Goal: Task Accomplishment & Management: Use online tool/utility

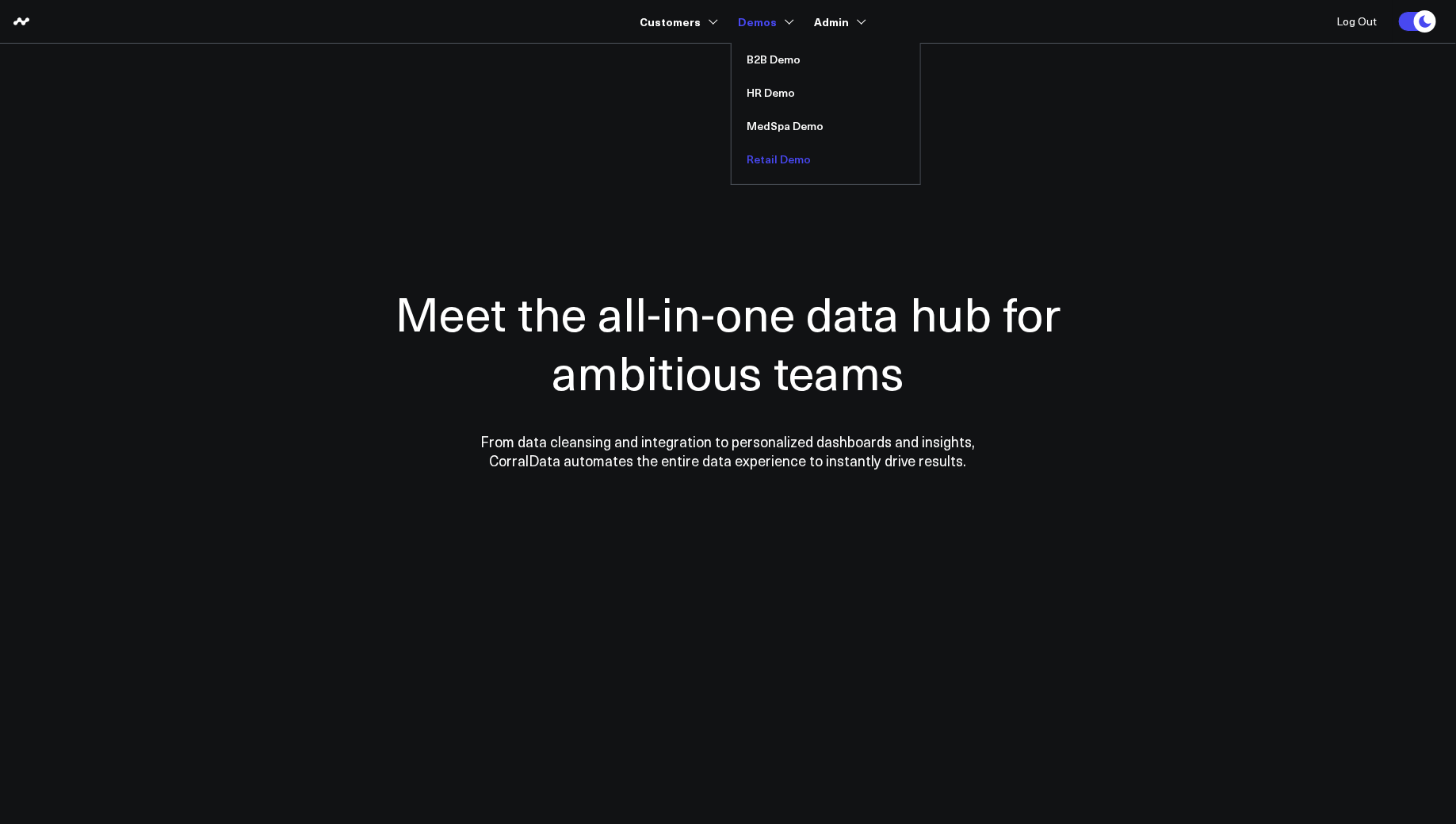
click at [764, 160] on link "Retail Demo" at bounding box center [826, 159] width 189 height 33
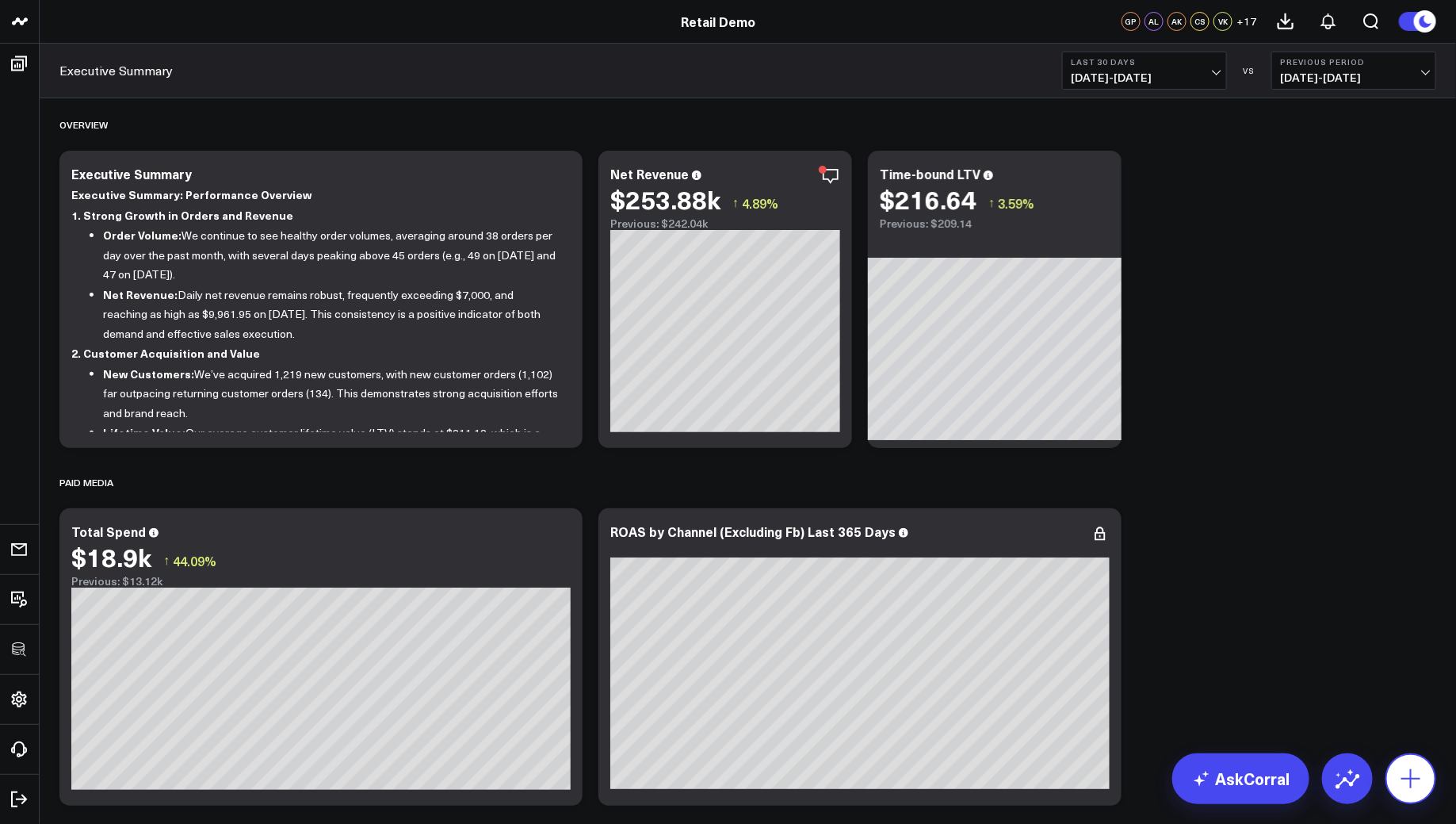
click at [1416, 781] on icon at bounding box center [1411, 778] width 25 height 25
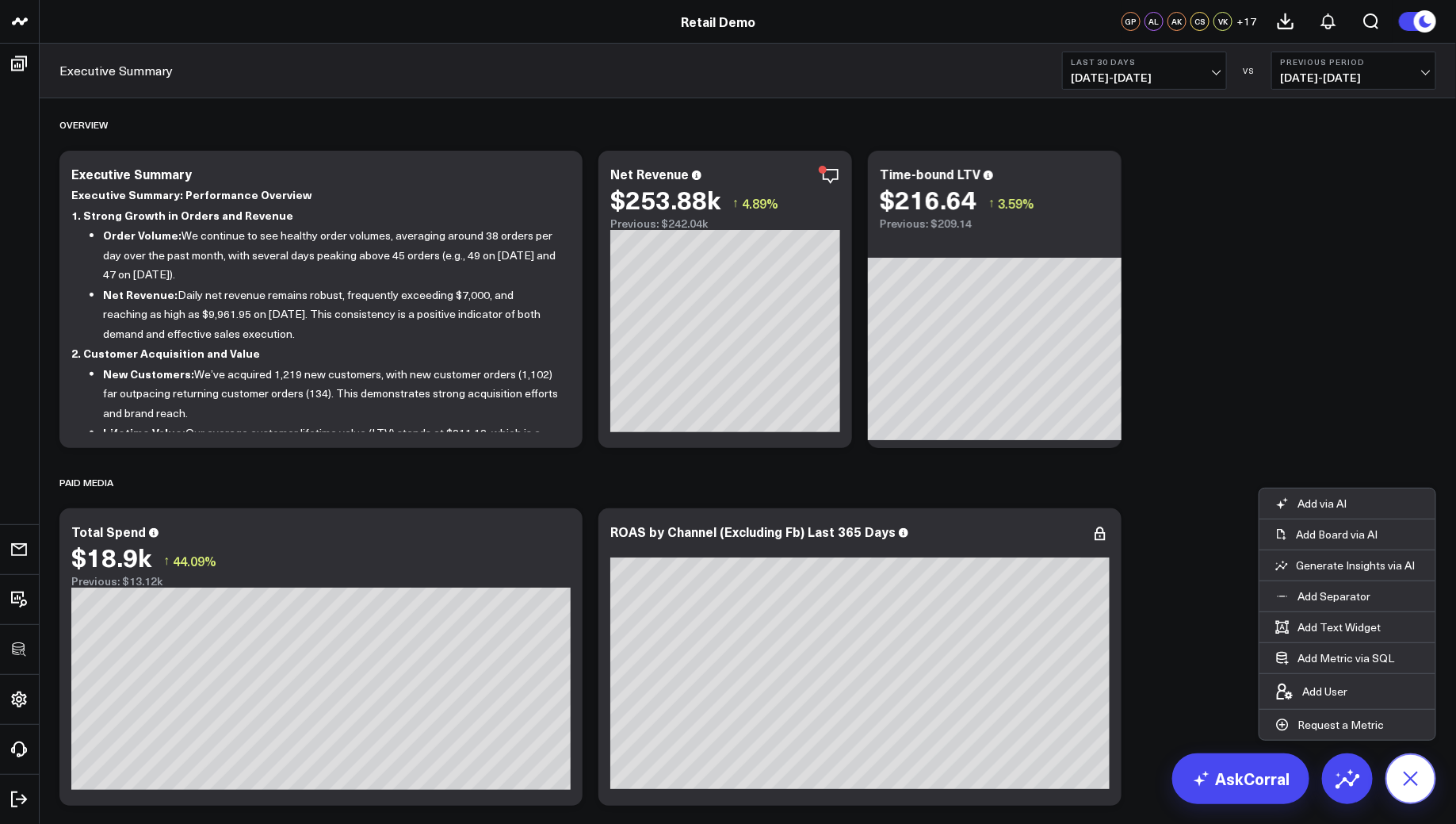
click at [1416, 781] on icon at bounding box center [1411, 778] width 36 height 36
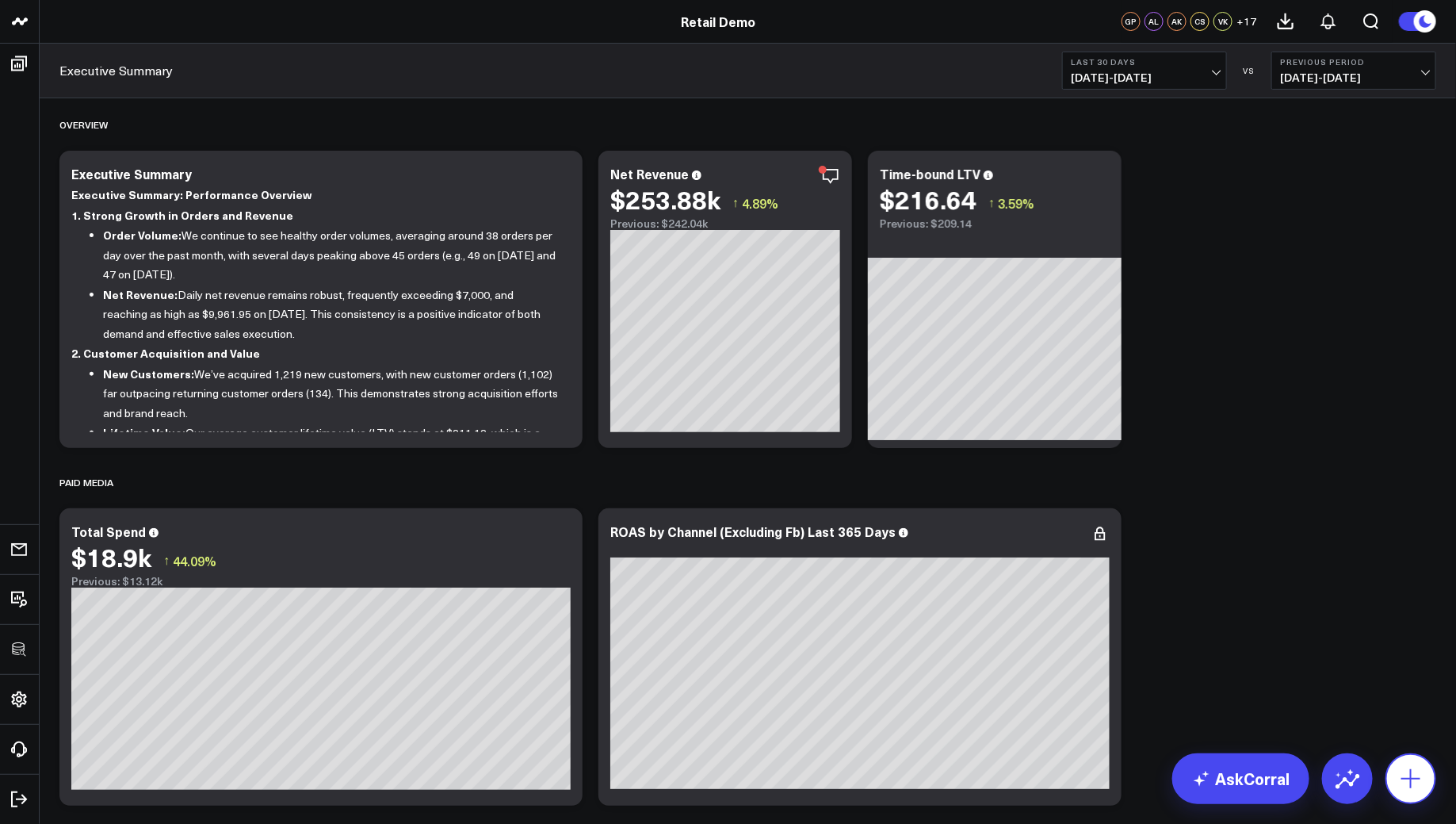
click at [1432, 784] on button at bounding box center [1411, 778] width 50 height 50
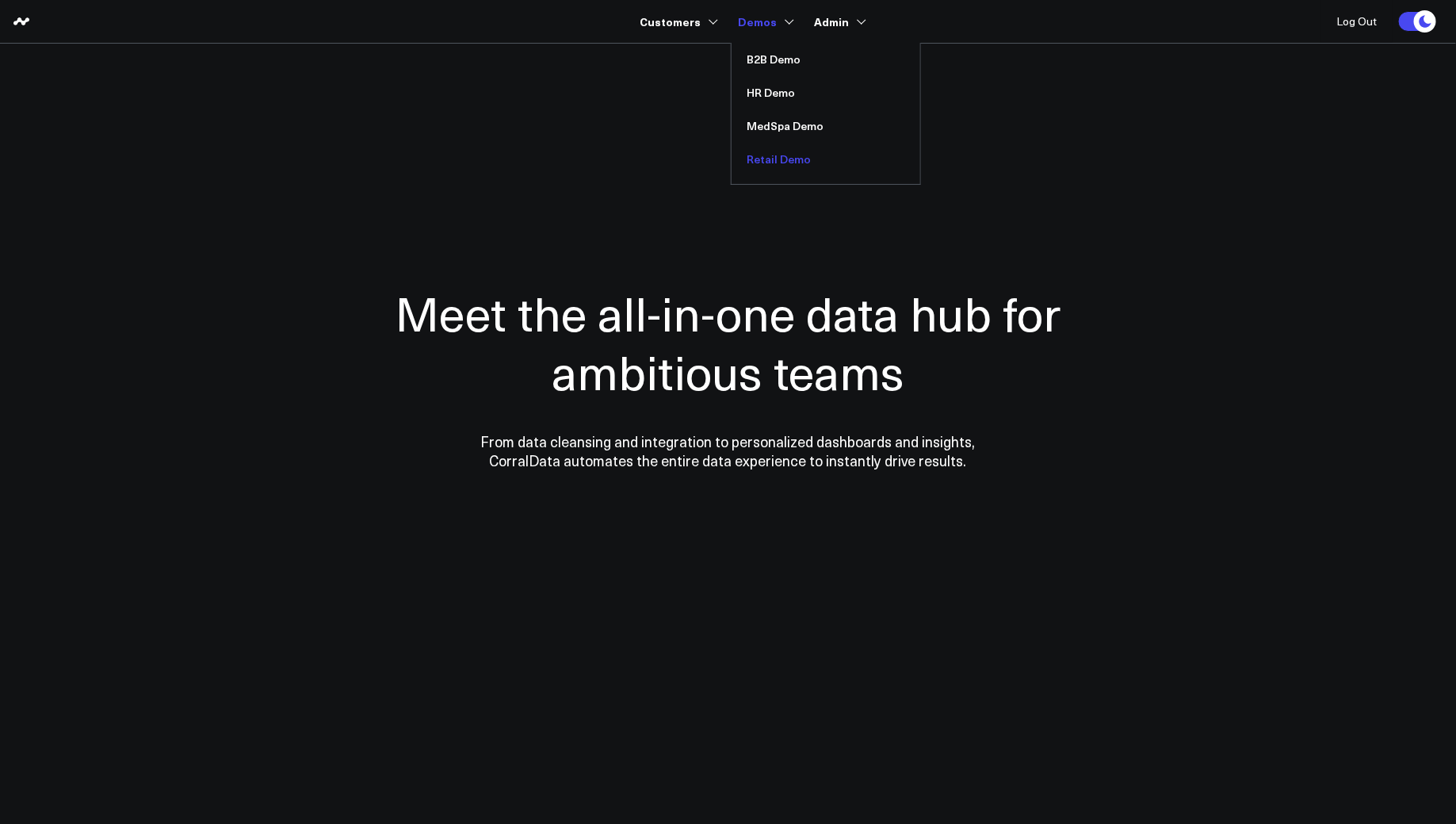
click at [777, 151] on link "Retail Demo" at bounding box center [826, 159] width 189 height 33
click at [780, 131] on link "MedSpa Demo" at bounding box center [826, 126] width 189 height 33
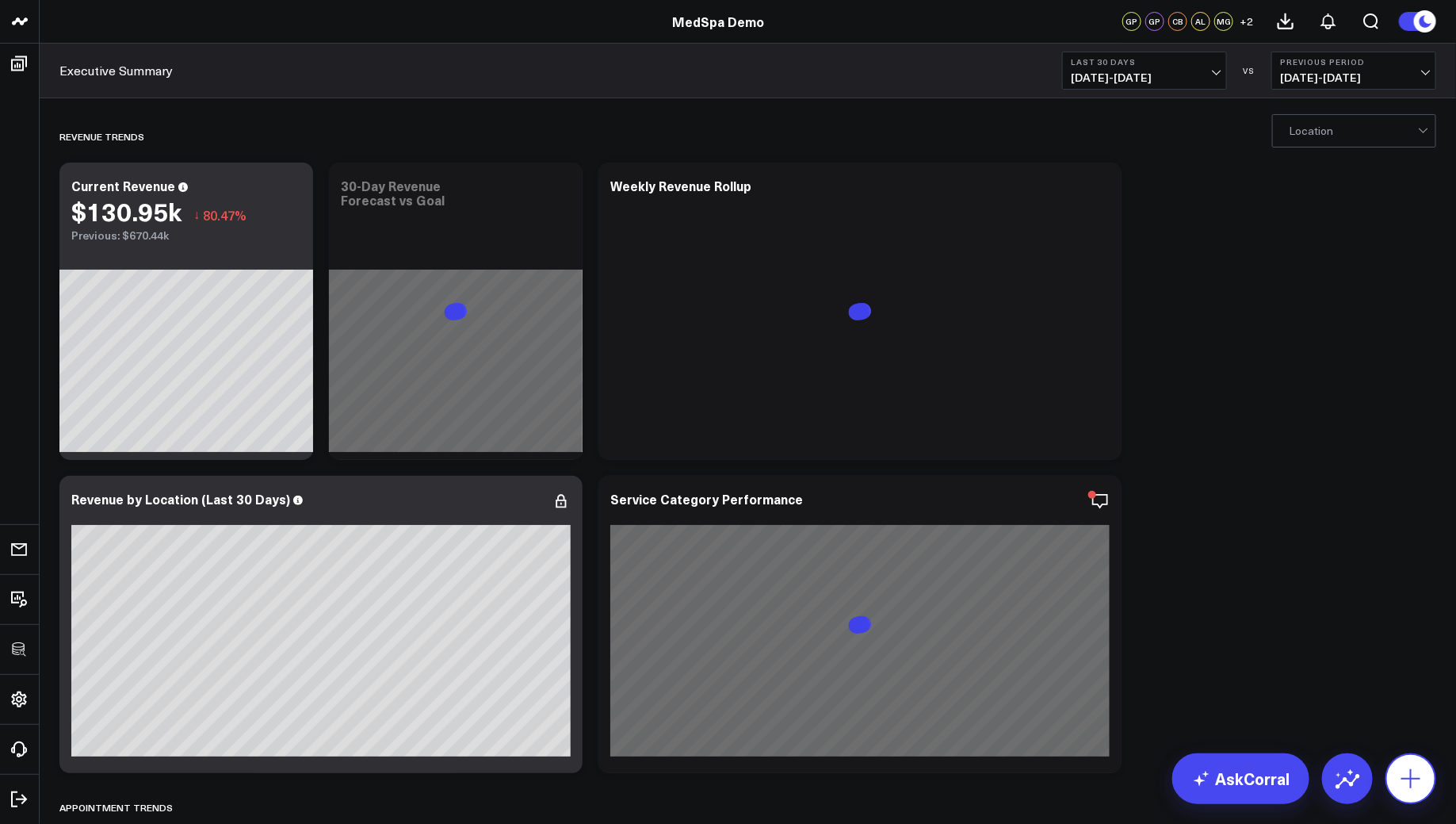
click at [1422, 785] on icon at bounding box center [1411, 778] width 25 height 25
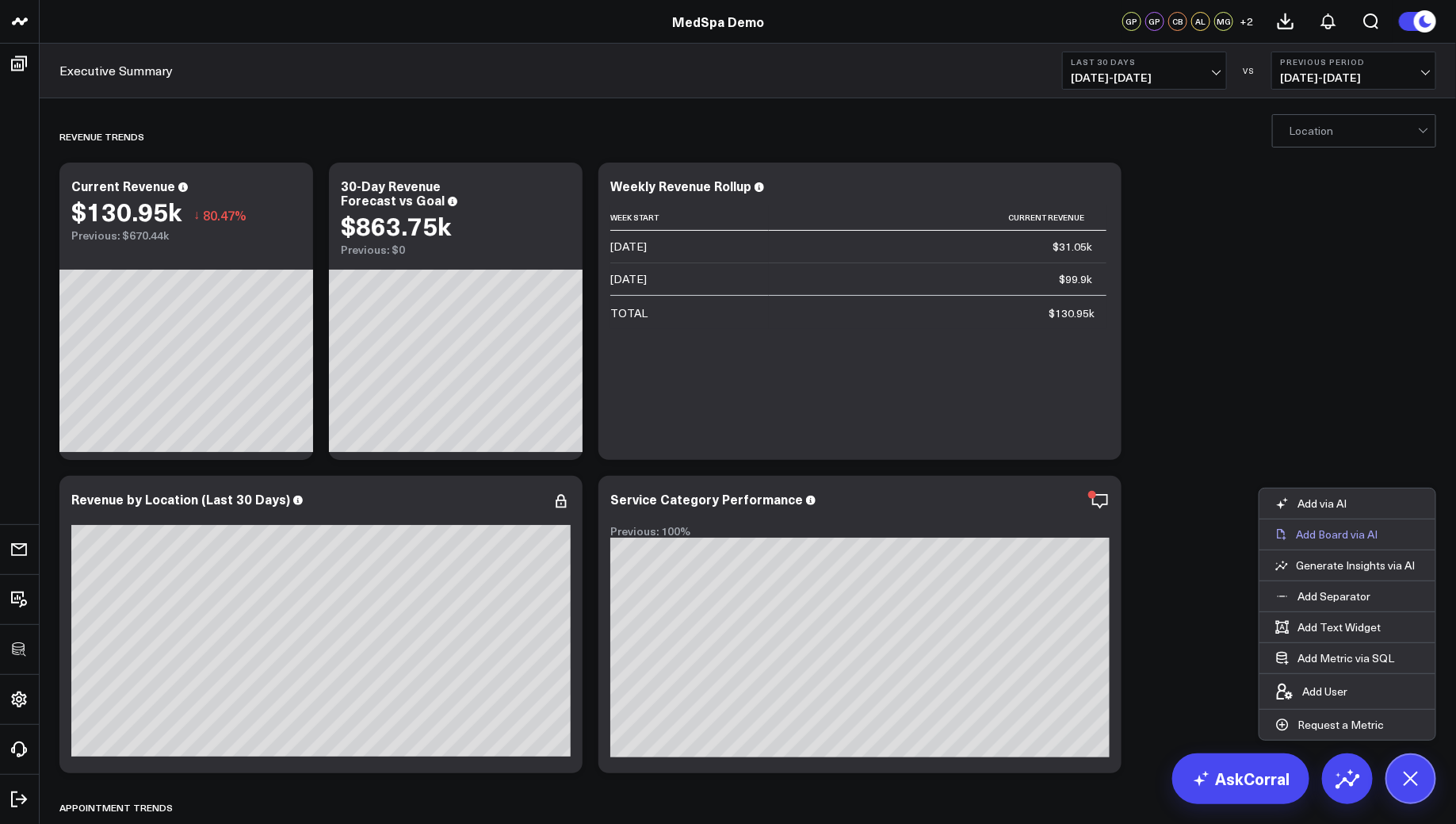
click at [1354, 535] on p "Add Board via AI" at bounding box center [1336, 534] width 82 height 14
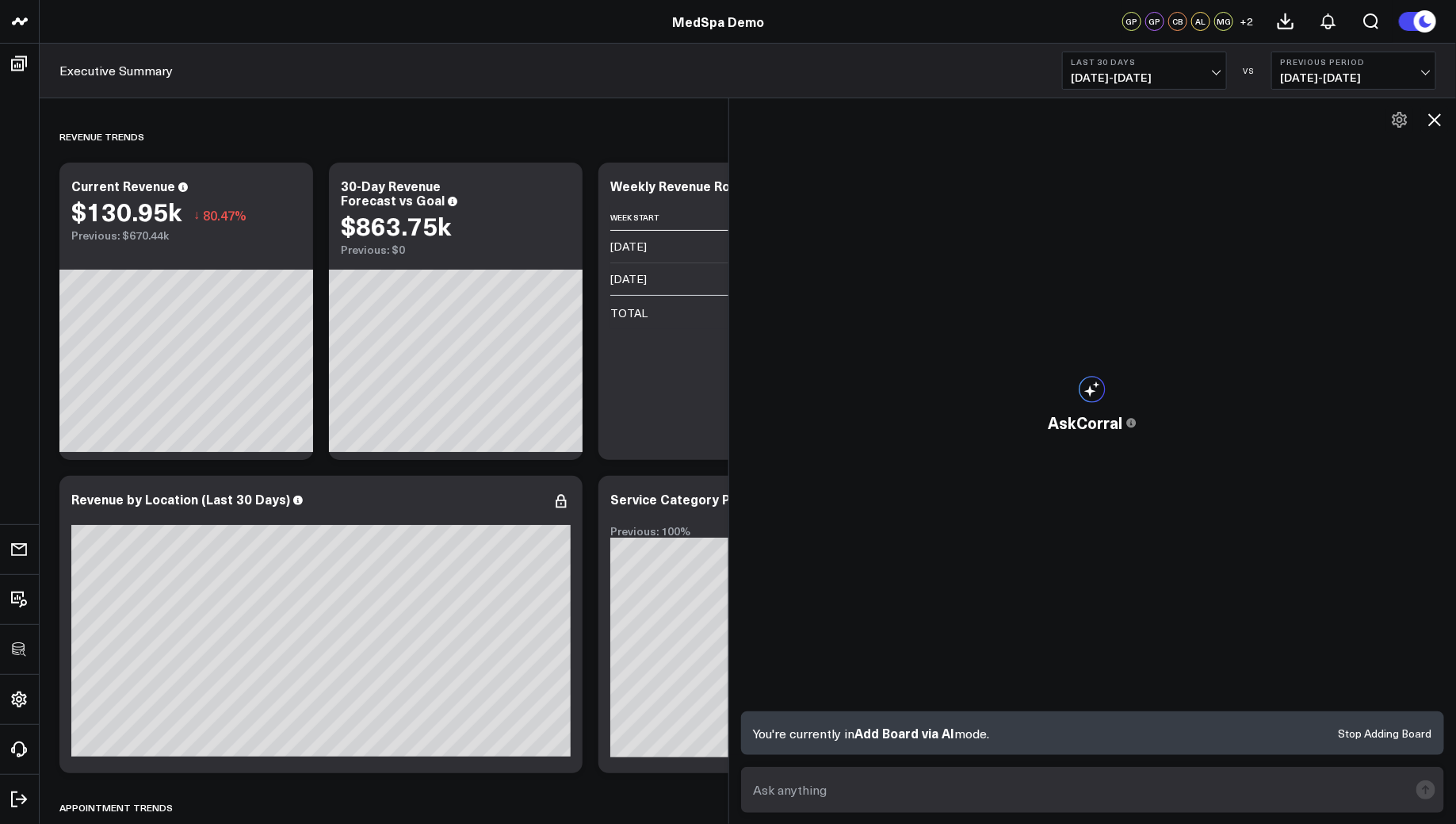
click at [843, 784] on textarea at bounding box center [1079, 790] width 659 height 29
paste textarea "Build a dashboard for appointment utilization rates per provider"
type textarea "Build a dashboard for appointment utilization rates per provider"
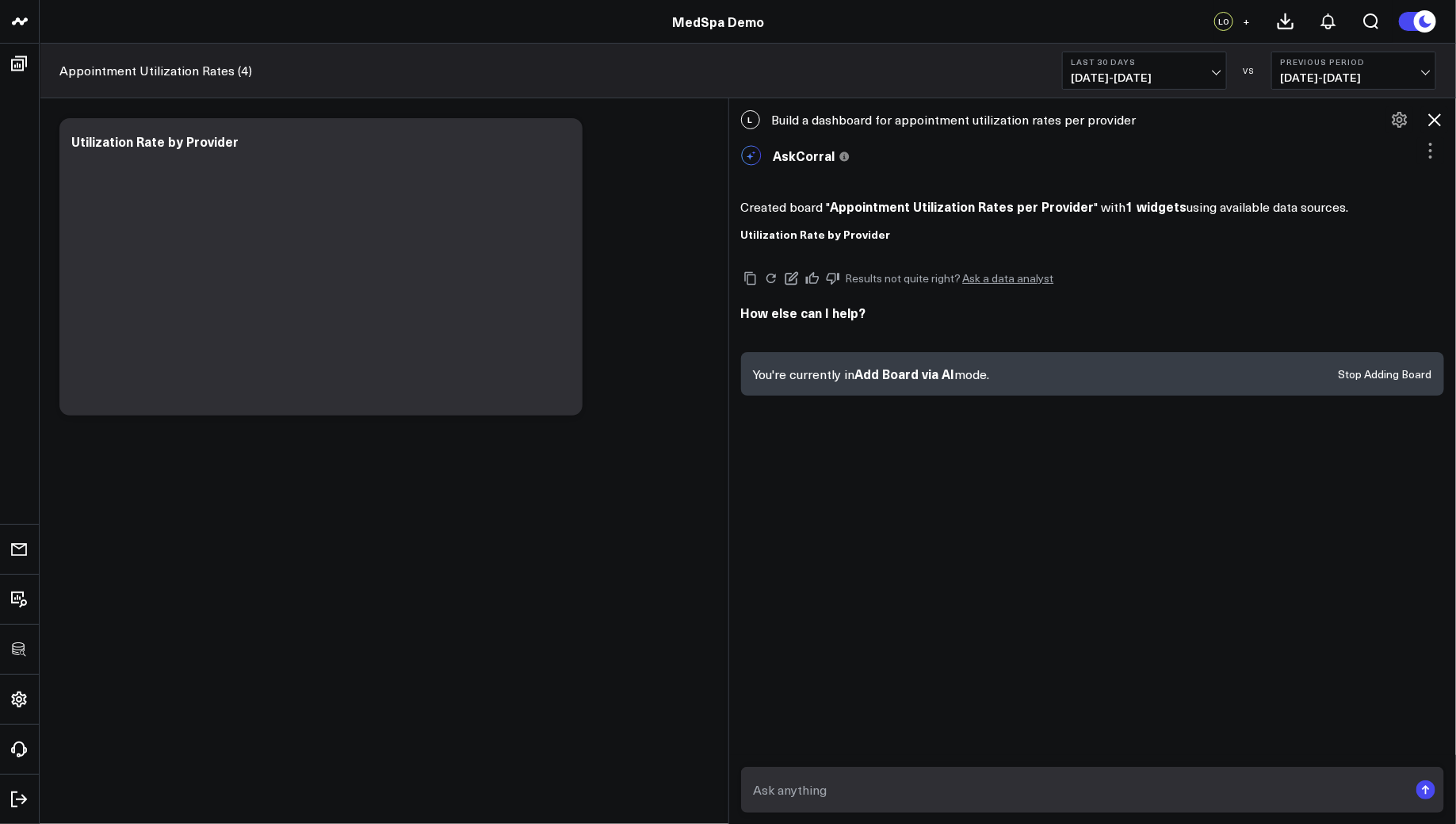
click at [832, 768] on form at bounding box center [1093, 789] width 704 height 46
click at [829, 790] on textarea at bounding box center [1079, 790] width 659 height 29
